Goal: Information Seeking & Learning: Stay updated

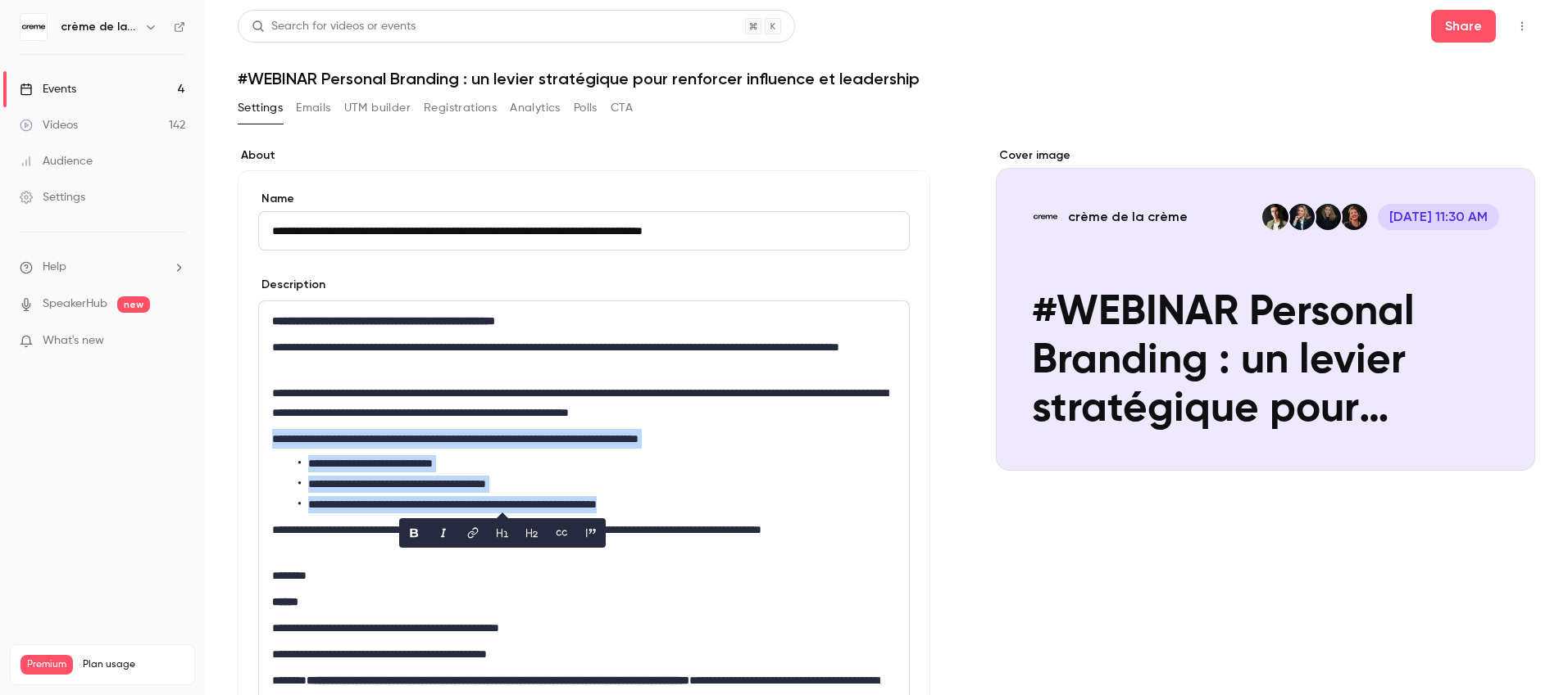
scroll to position [145, 0]
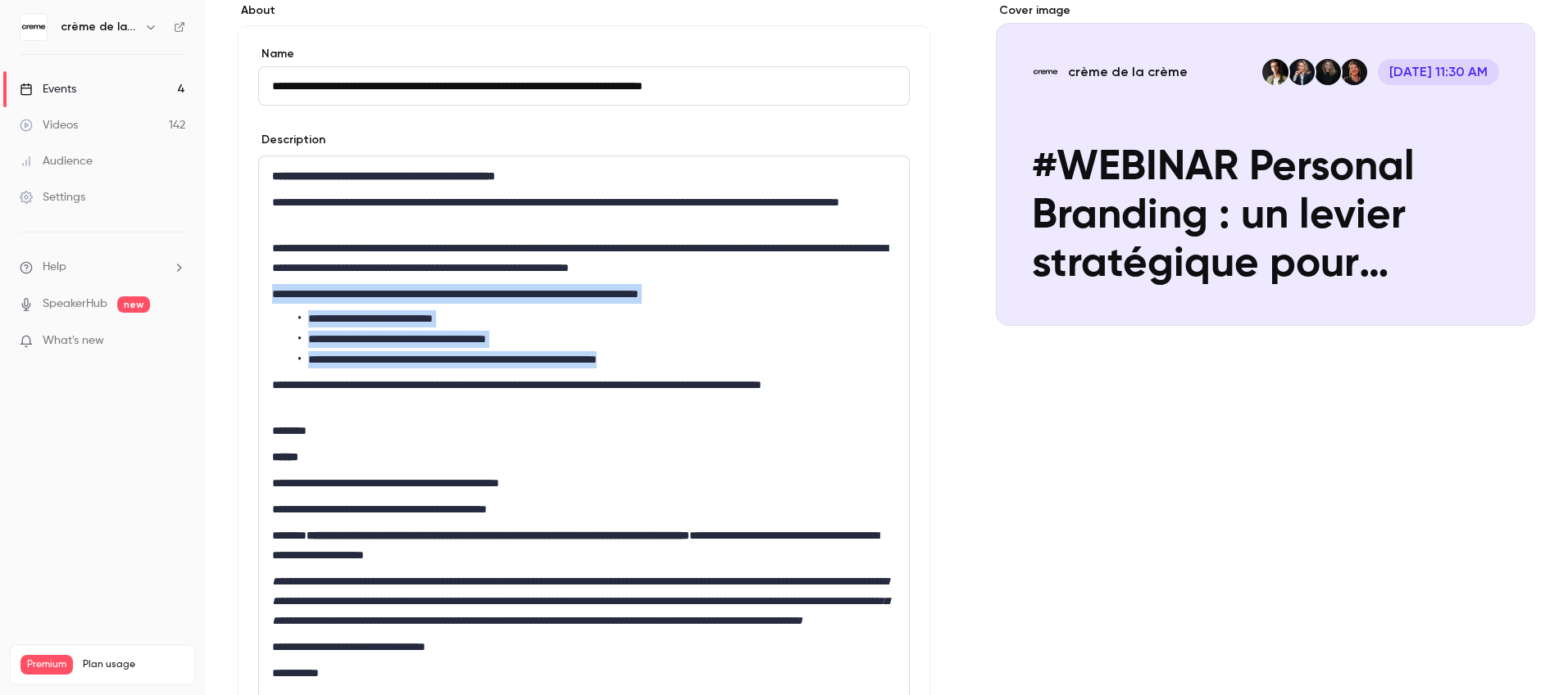
click at [76, 97] on div "Events" at bounding box center [47, 89] width 56 height 16
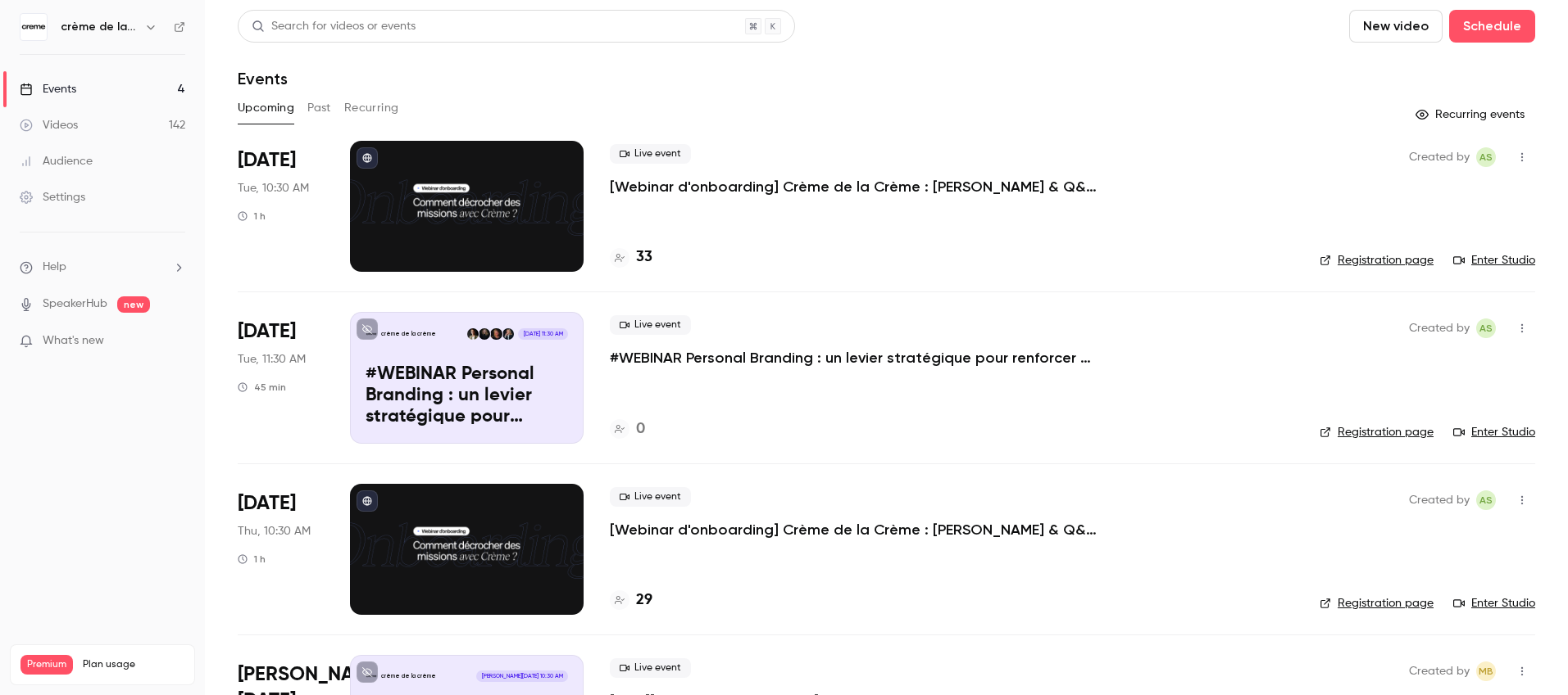
click at [324, 112] on button "Past" at bounding box center [319, 107] width 24 height 26
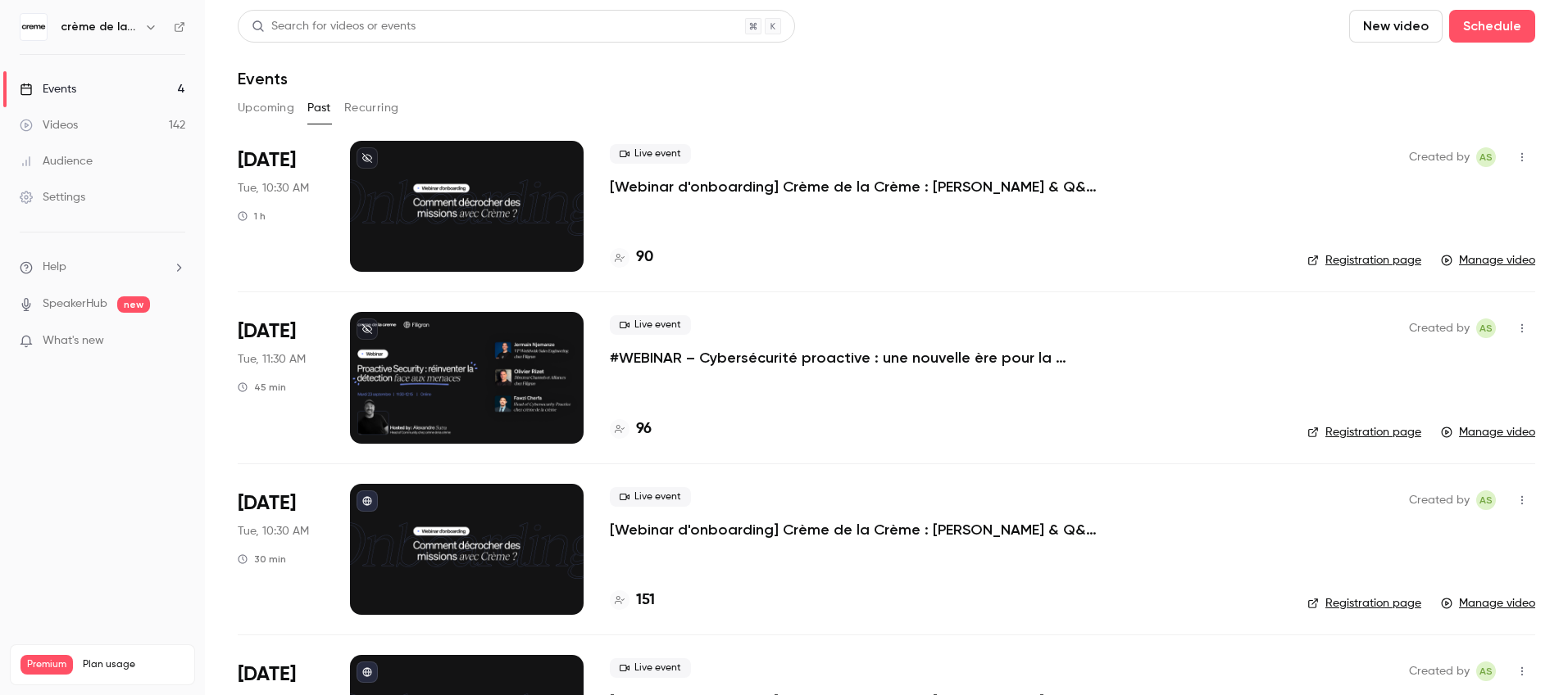
click at [265, 101] on button "Upcoming" at bounding box center [266, 107] width 56 height 26
